Goal: Entertainment & Leisure: Consume media (video, audio)

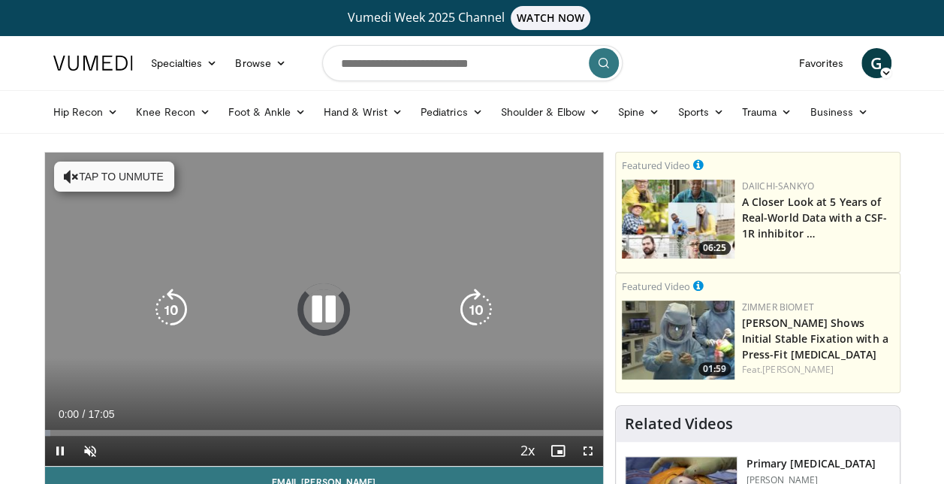
scroll to position [75, 0]
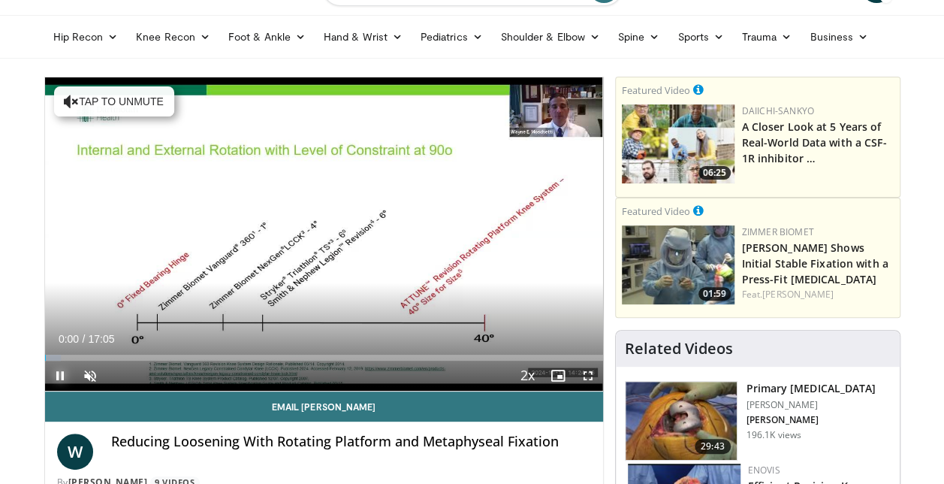
click at [58, 372] on span "Video Player" at bounding box center [60, 376] width 30 height 30
click at [87, 379] on span "Video Player" at bounding box center [90, 376] width 30 height 30
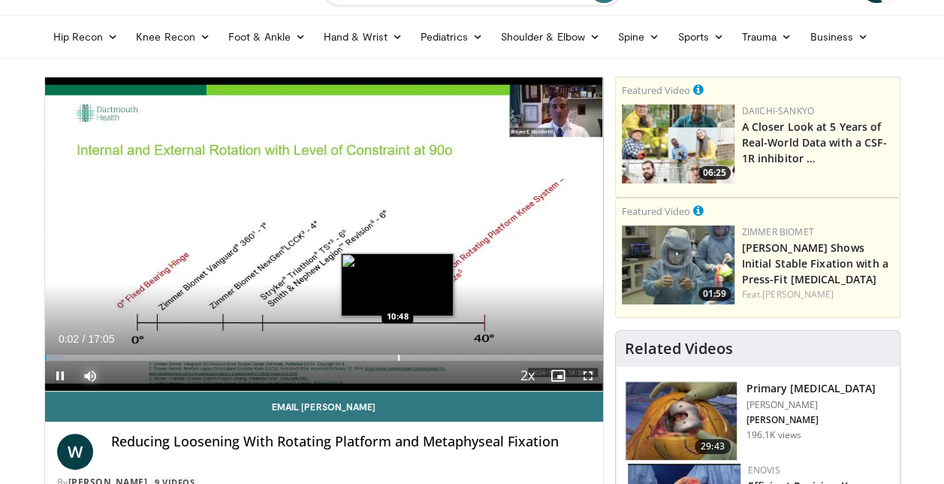
click at [398, 355] on div "Progress Bar" at bounding box center [399, 358] width 2 height 6
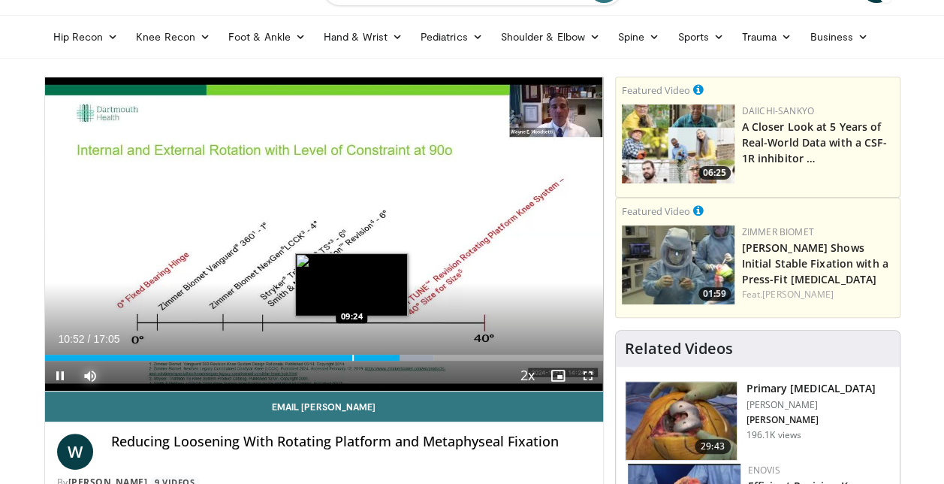
click at [354, 359] on div "Loaded : 69.62% 10:52 09:24" at bounding box center [324, 358] width 558 height 6
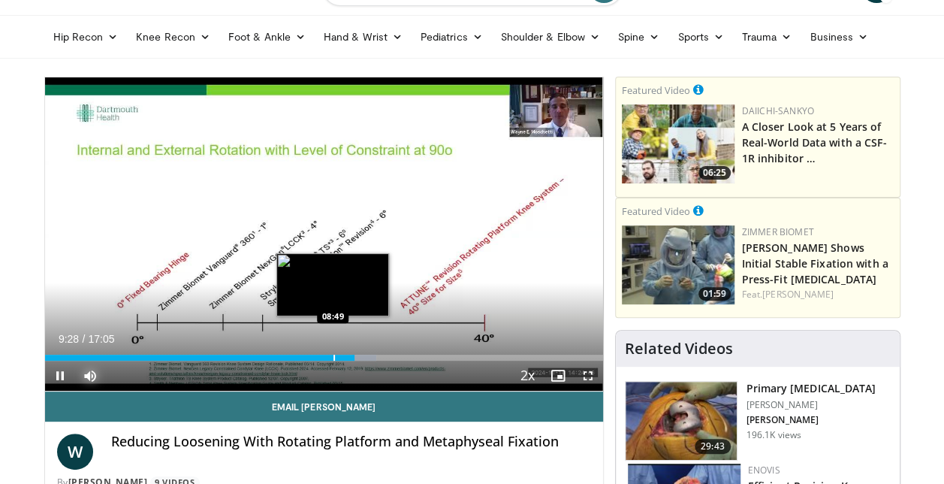
click at [334, 359] on div "Progress Bar" at bounding box center [335, 358] width 2 height 6
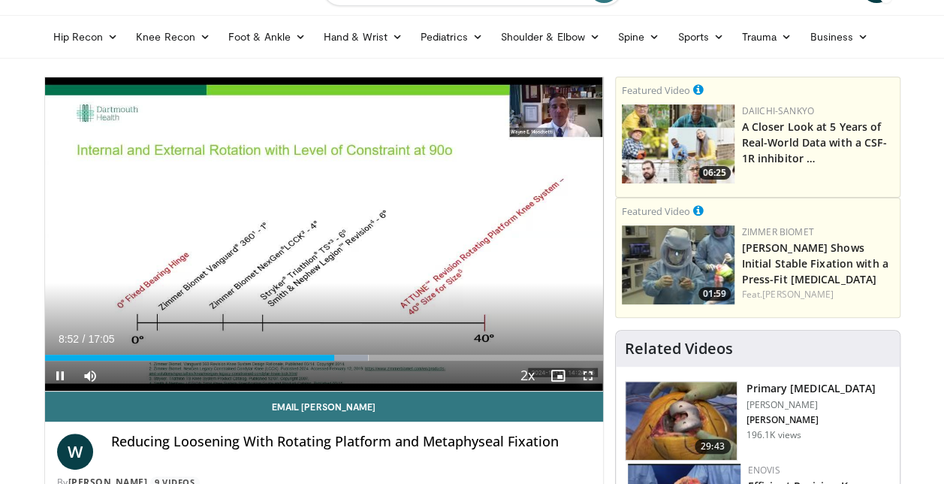
click at [590, 376] on span "Video Player" at bounding box center [588, 376] width 30 height 30
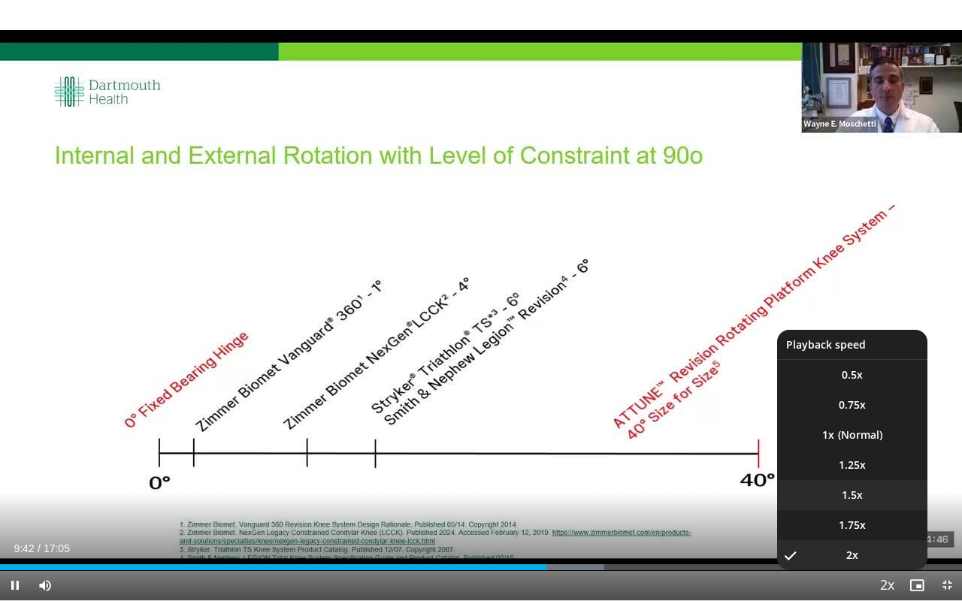
click at [874, 483] on li "1.5x" at bounding box center [852, 495] width 150 height 30
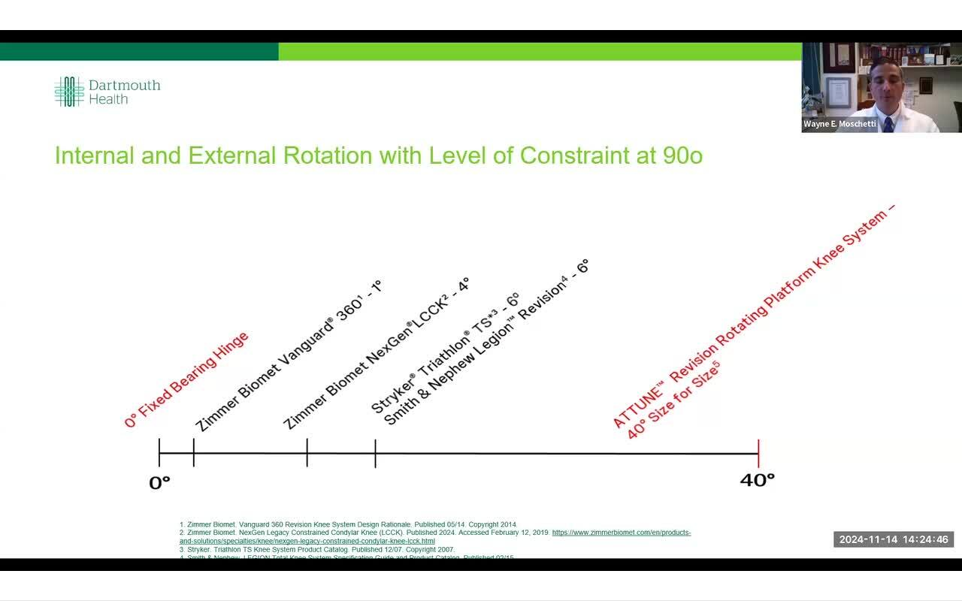
click at [13, 483] on div "10 seconds Tap to unmute" at bounding box center [481, 300] width 962 height 600
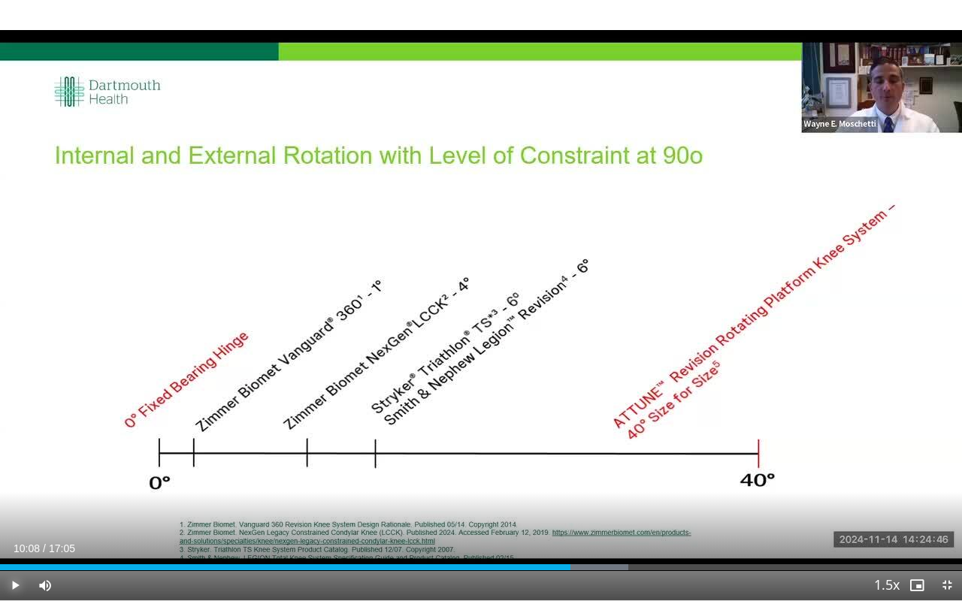
click at [13, 483] on span "Video Player" at bounding box center [15, 585] width 30 height 30
click at [17, 483] on span "Video Player" at bounding box center [15, 585] width 30 height 30
click at [11, 483] on span "Video Player" at bounding box center [15, 585] width 30 height 30
click at [14, 483] on span "Video Player" at bounding box center [15, 585] width 30 height 30
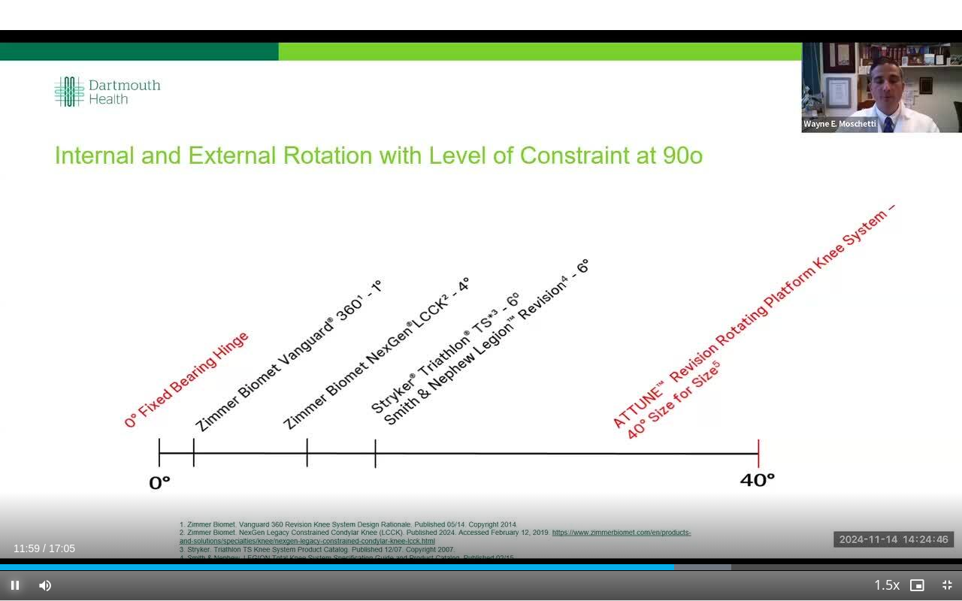
click at [19, 483] on span "Video Player" at bounding box center [15, 585] width 30 height 30
click at [15, 483] on span "Video Player" at bounding box center [15, 585] width 30 height 30
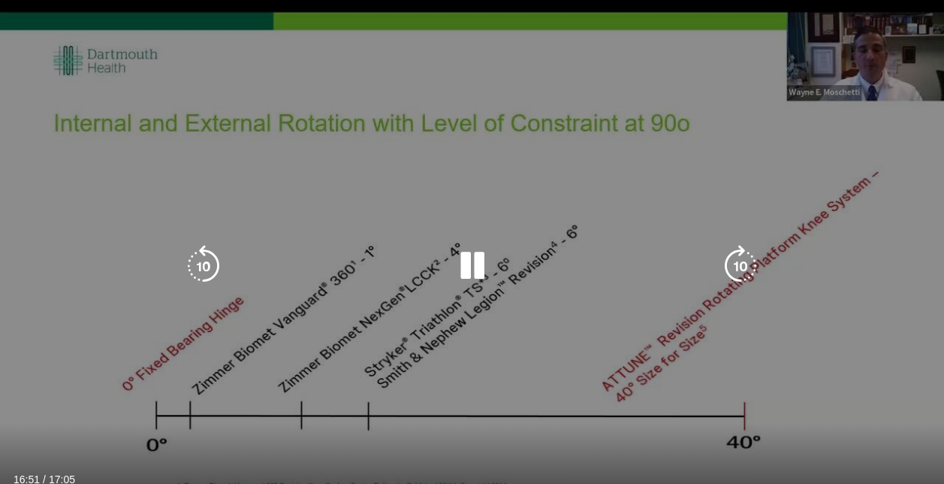
scroll to position [150, 0]
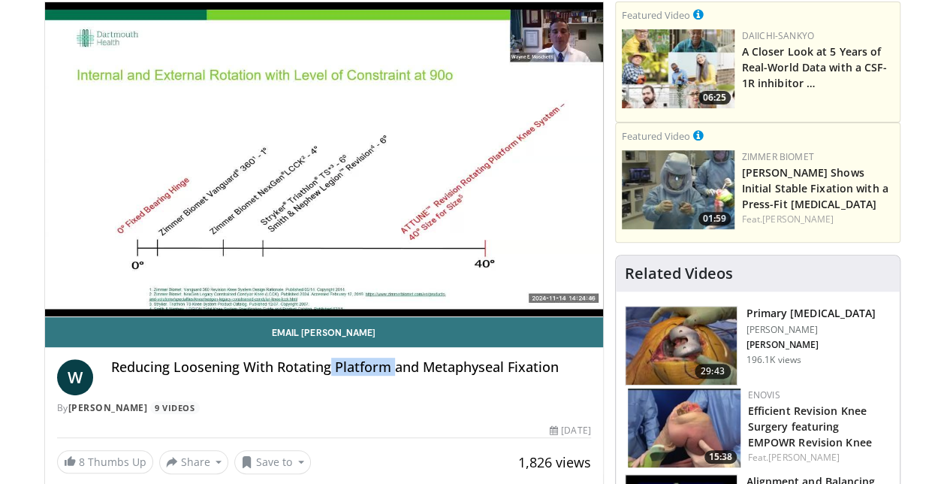
drag, startPoint x: 328, startPoint y: 368, endPoint x: 394, endPoint y: 379, distance: 67.7
click at [394, 379] on div "Reducing Loosening With Rotating Platform and Metaphyseal Fixation" at bounding box center [351, 377] width 480 height 36
drag, startPoint x: 394, startPoint y: 379, endPoint x: 224, endPoint y: 411, distance: 173.5
click at [224, 411] on div "By [PERSON_NAME] 9 Videos" at bounding box center [324, 408] width 534 height 14
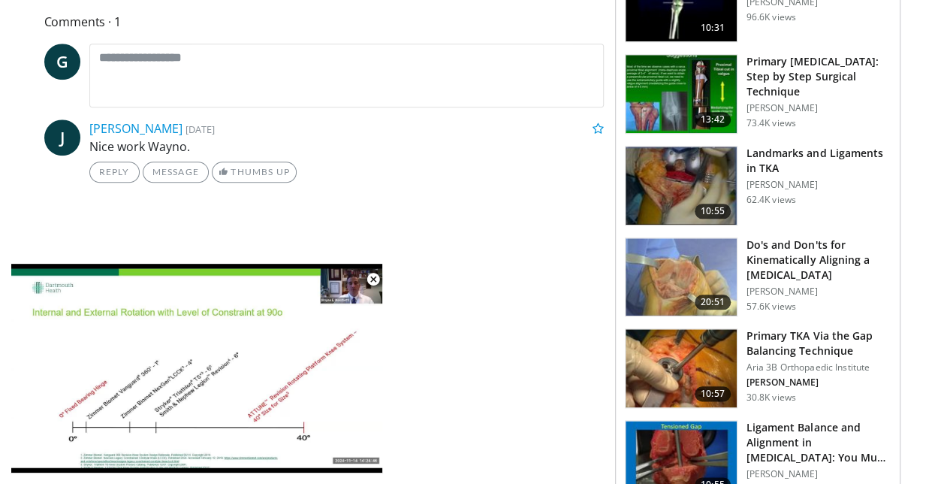
scroll to position [676, 0]
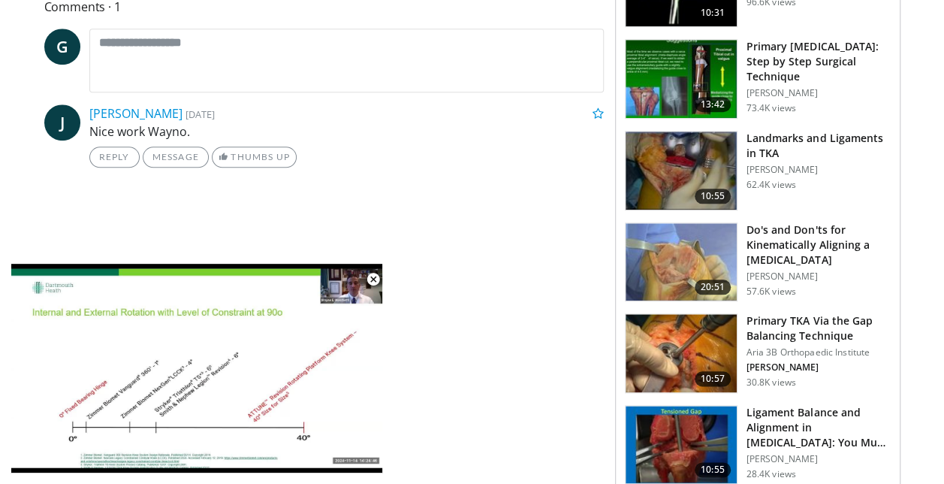
click at [379, 123] on p "Nice work Wayno." at bounding box center [346, 131] width 515 height 18
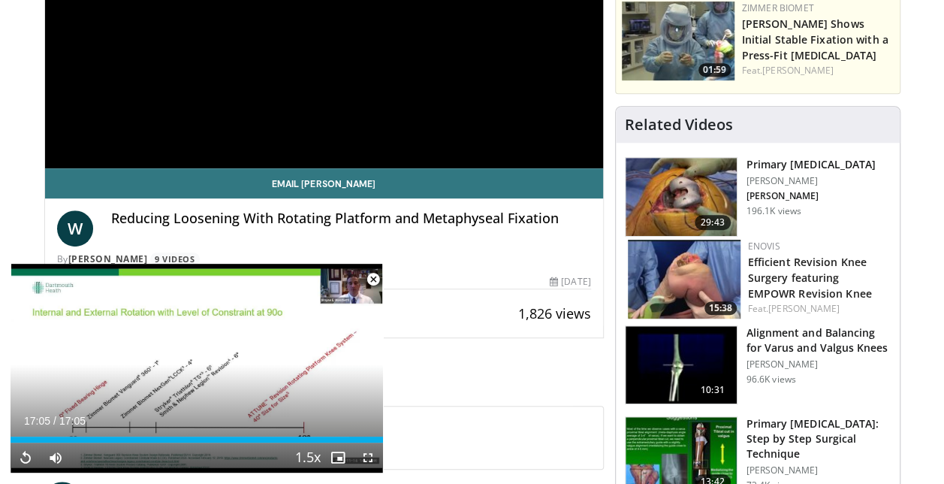
scroll to position [225, 0]
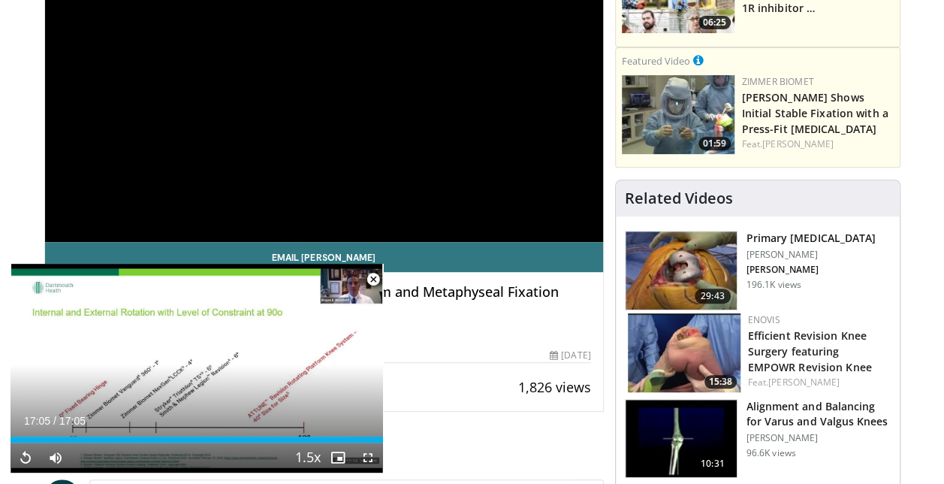
click at [377, 279] on span "Video Player" at bounding box center [373, 279] width 30 height 30
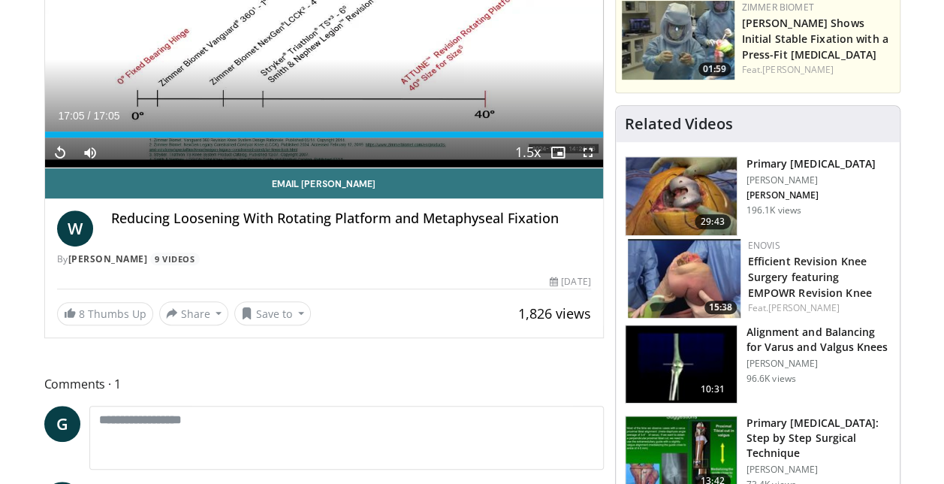
scroll to position [300, 0]
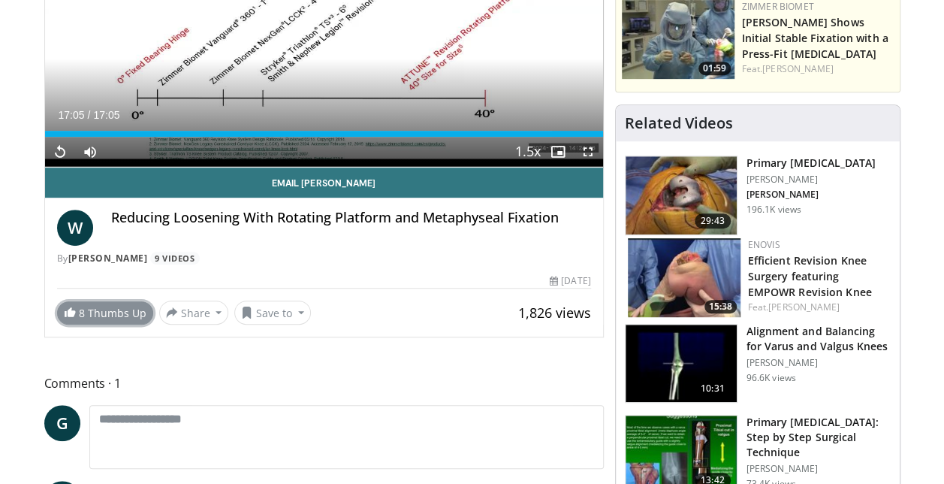
click at [105, 317] on link "8 Thumbs Up" at bounding box center [105, 312] width 96 height 23
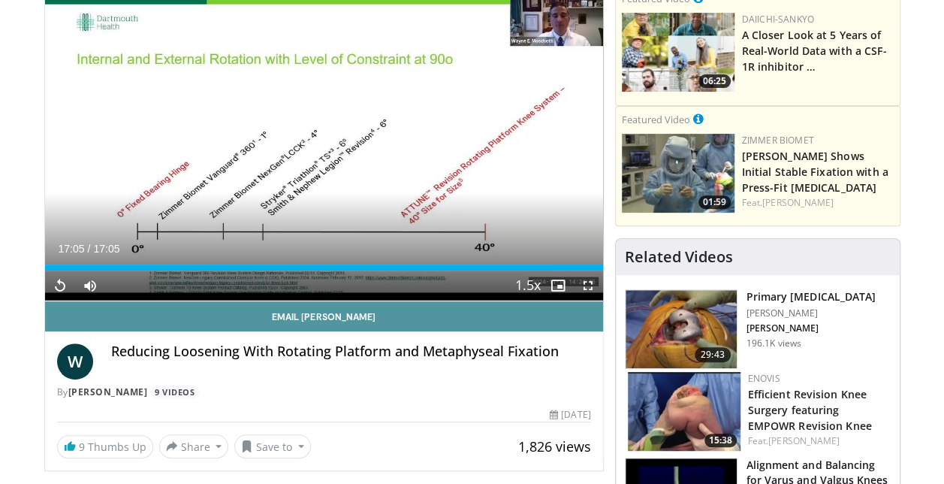
scroll to position [0, 0]
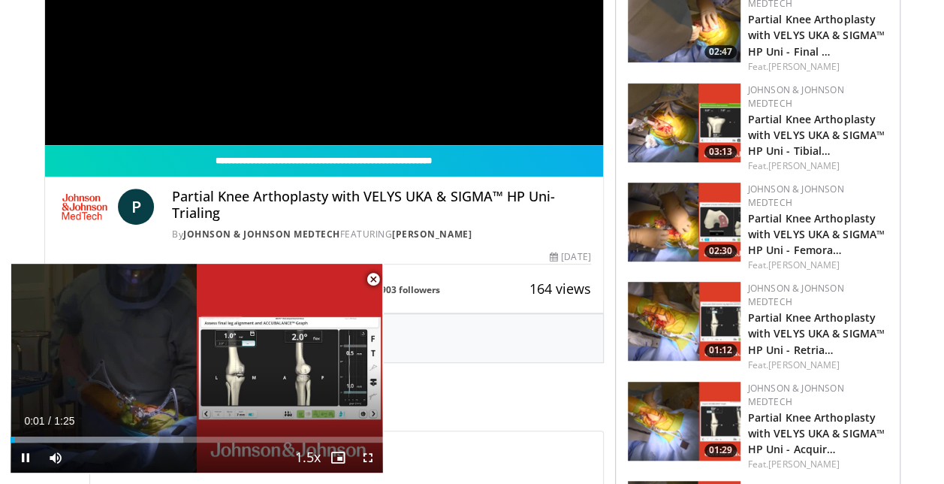
scroll to position [300, 0]
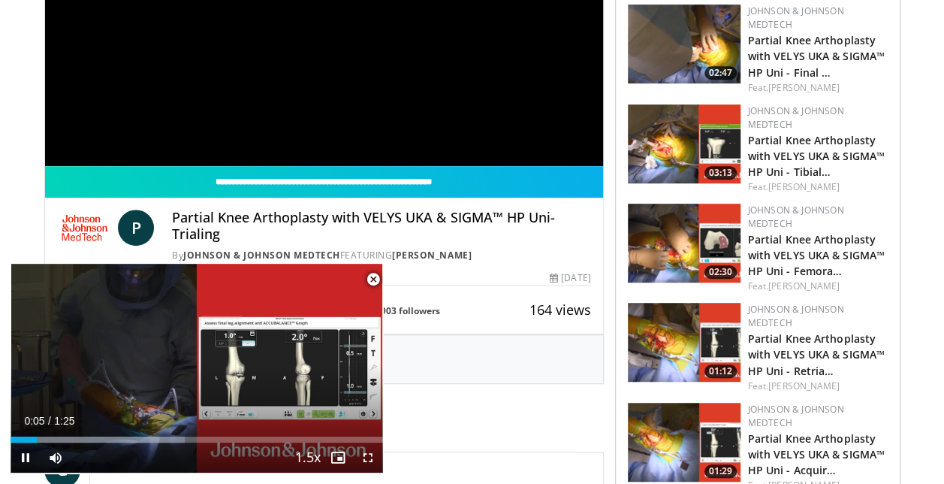
click at [374, 279] on span "Video Player" at bounding box center [373, 279] width 30 height 30
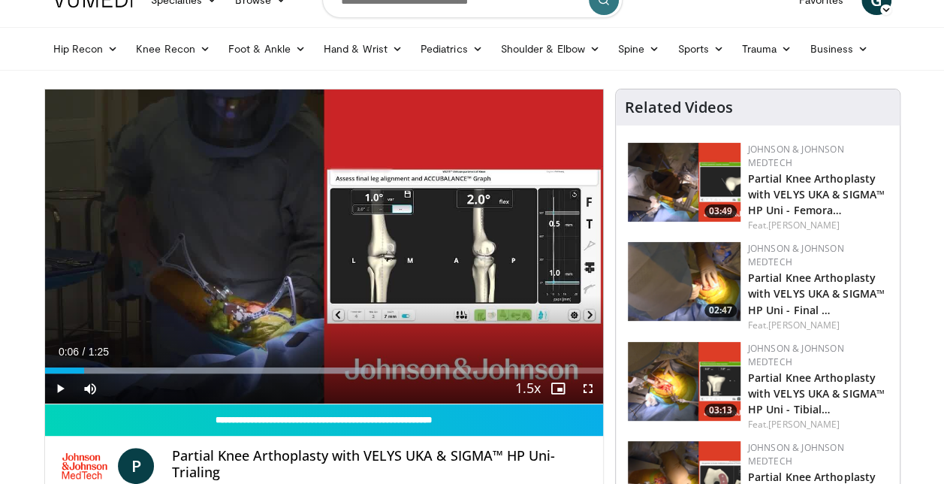
scroll to position [0, 0]
